Goal: Navigation & Orientation: Find specific page/section

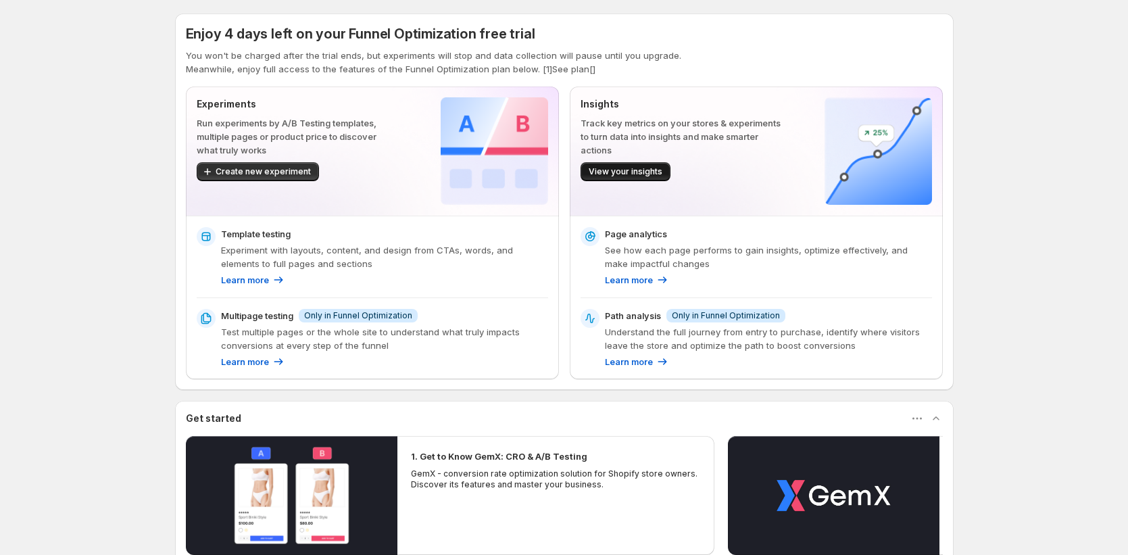
click at [640, 176] on span "View your insights" at bounding box center [626, 171] width 74 height 11
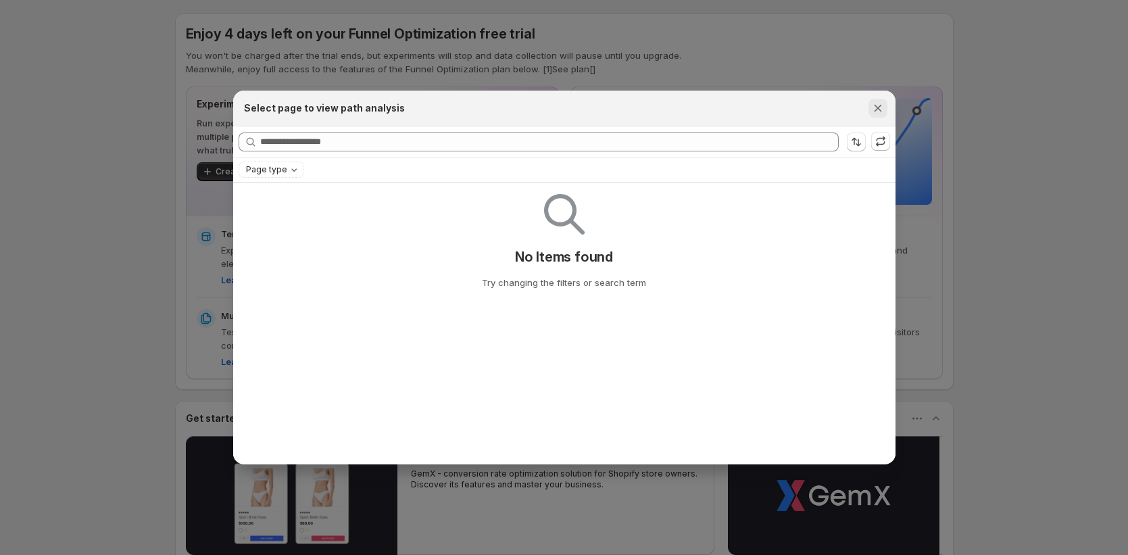
click at [878, 103] on icon "Close" at bounding box center [878, 108] width 14 height 14
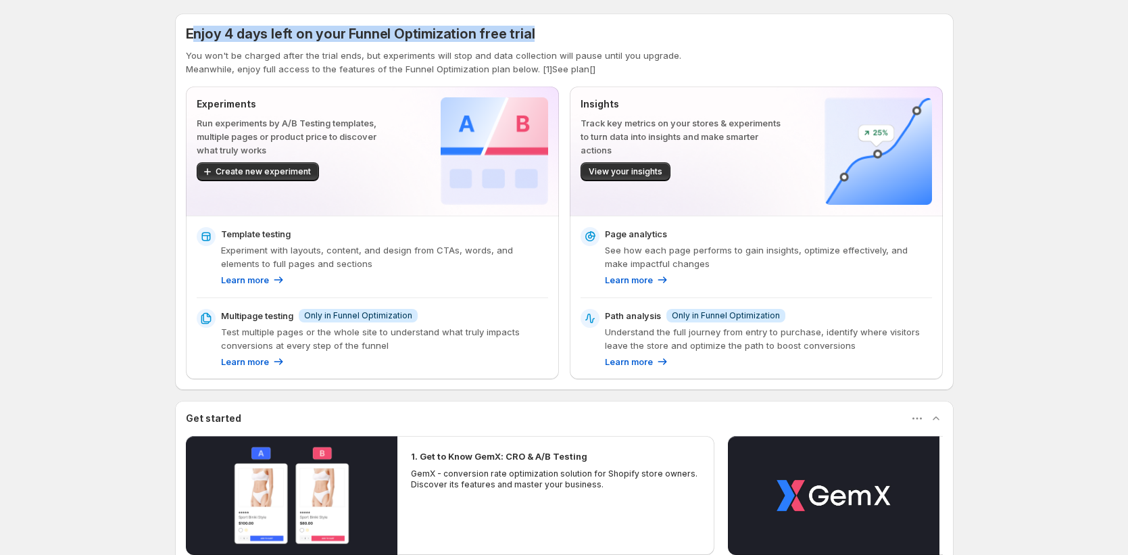
drag, startPoint x: 195, startPoint y: 33, endPoint x: 536, endPoint y: 30, distance: 340.8
click at [536, 30] on div "Enjoy 4 days left on your Funnel Optimization free trial" at bounding box center [564, 33] width 757 height 19
click at [551, 32] on div "Enjoy 4 days left on your Funnel Optimization free trial" at bounding box center [564, 33] width 757 height 19
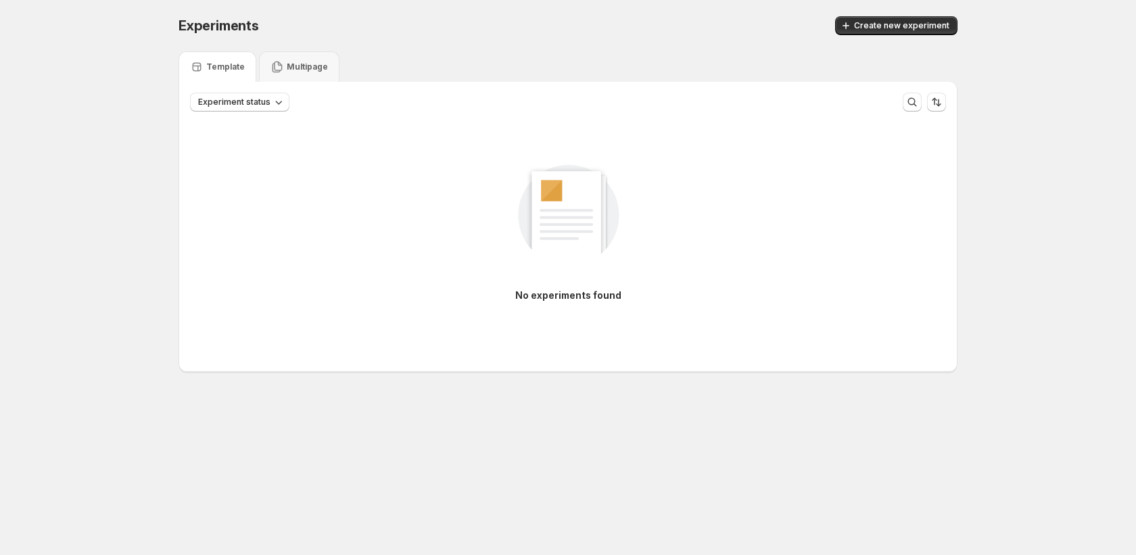
click at [141, 359] on div "Experiments. This page is ready Experiments Create new experiment Template Mult…" at bounding box center [568, 222] width 1136 height 445
click at [318, 67] on p "Multipage" at bounding box center [307, 67] width 41 height 11
click at [216, 68] on p "Template" at bounding box center [225, 67] width 39 height 11
